Goal: Find specific page/section: Find specific page/section

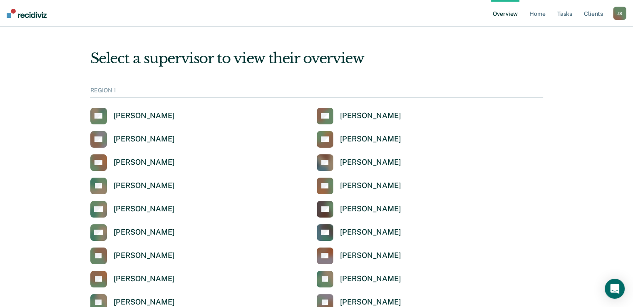
click at [481, 94] on div "REGION 1" at bounding box center [316, 92] width 453 height 11
click at [364, 169] on link "AL [PERSON_NAME]" at bounding box center [359, 163] width 85 height 17
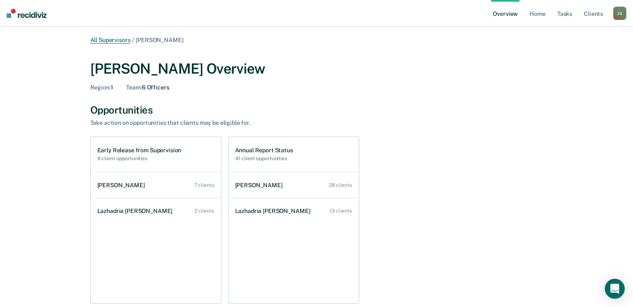
click at [124, 37] on link "All Supervisors" at bounding box center [110, 40] width 40 height 7
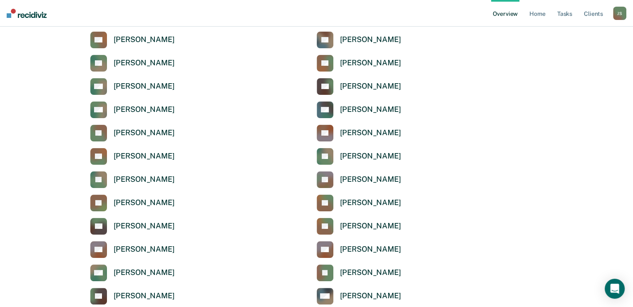
scroll to position [133, 0]
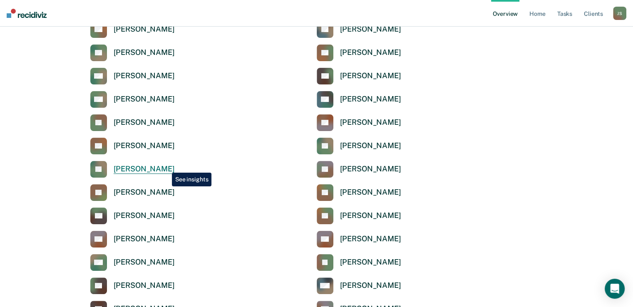
click at [166, 167] on div "[PERSON_NAME]" at bounding box center [144, 170] width 61 height 10
